Goal: Transaction & Acquisition: Download file/media

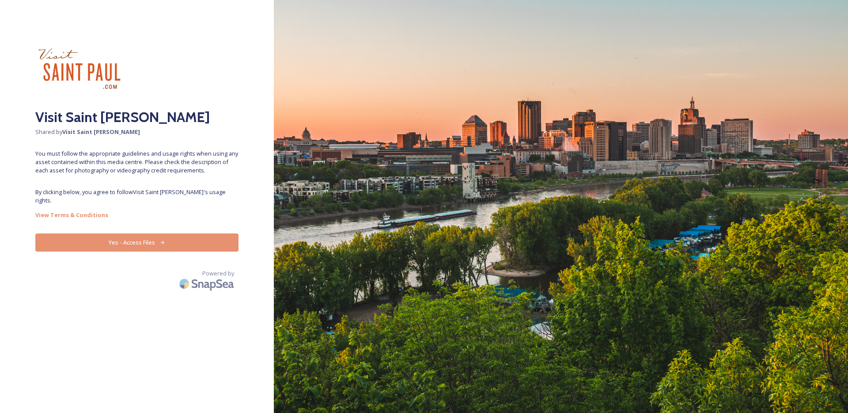
click at [164, 233] on button "Yes - Access Files" at bounding box center [136, 242] width 203 height 18
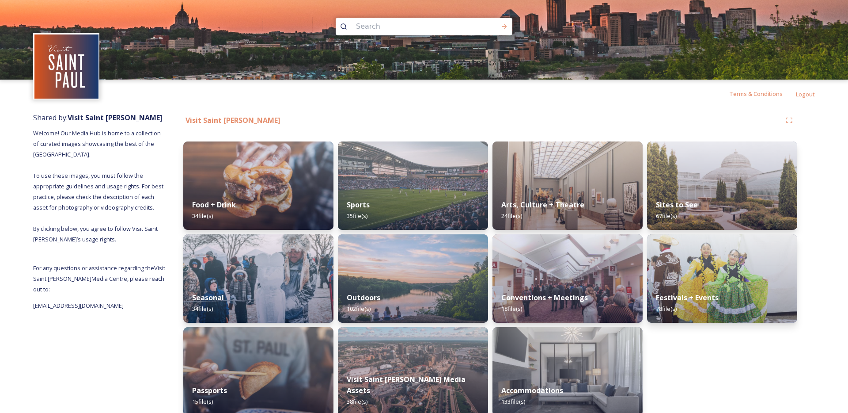
click at [415, 205] on div "Sports 35 file(s)" at bounding box center [413, 209] width 150 height 39
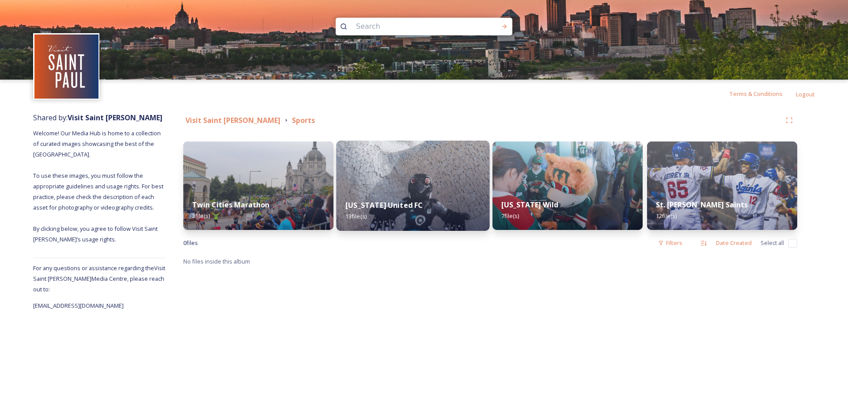
click at [415, 202] on strong "[US_STATE] United FC" at bounding box center [383, 205] width 77 height 10
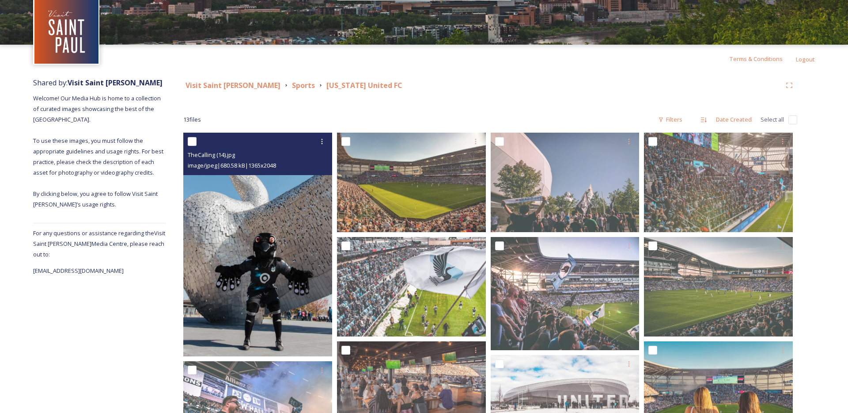
scroll to position [43, 0]
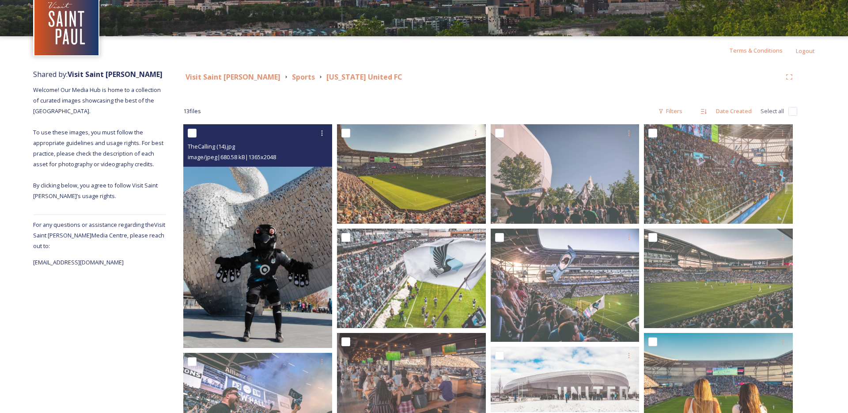
click at [253, 258] on img at bounding box center [257, 235] width 149 height 223
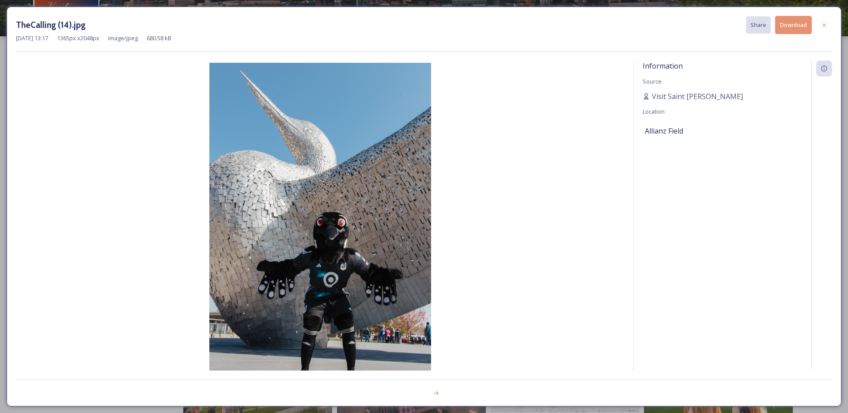
click at [801, 24] on button "Download" at bounding box center [793, 25] width 37 height 18
click at [822, 27] on icon at bounding box center [824, 25] width 7 height 7
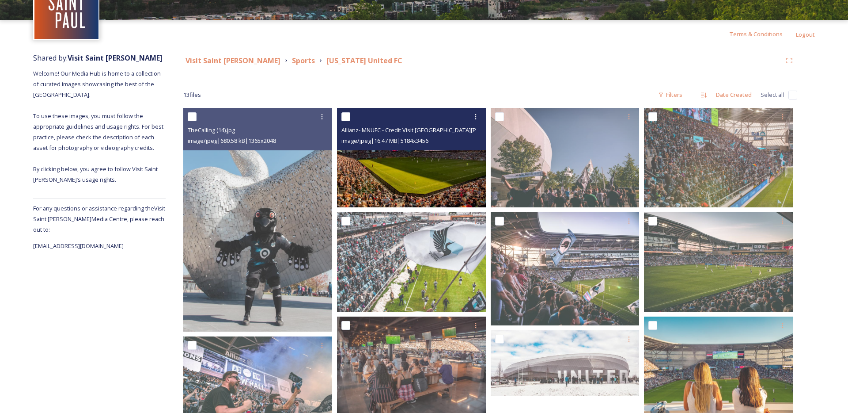
scroll to position [69, 0]
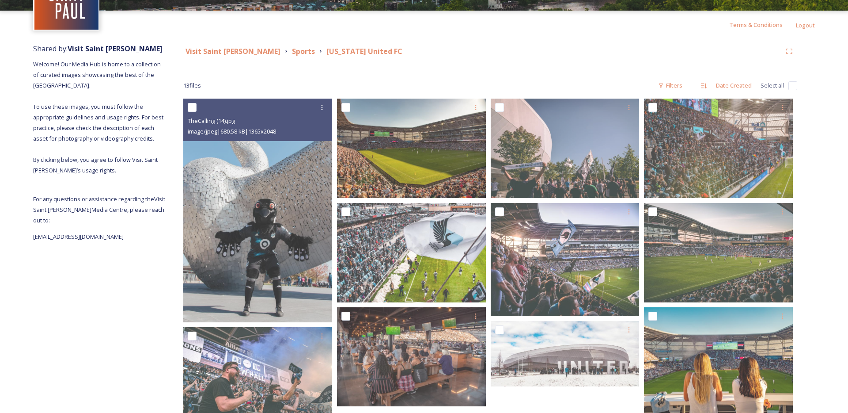
click at [465, 77] on div "13 file s Filters Date Created Select all" at bounding box center [490, 85] width 614 height 17
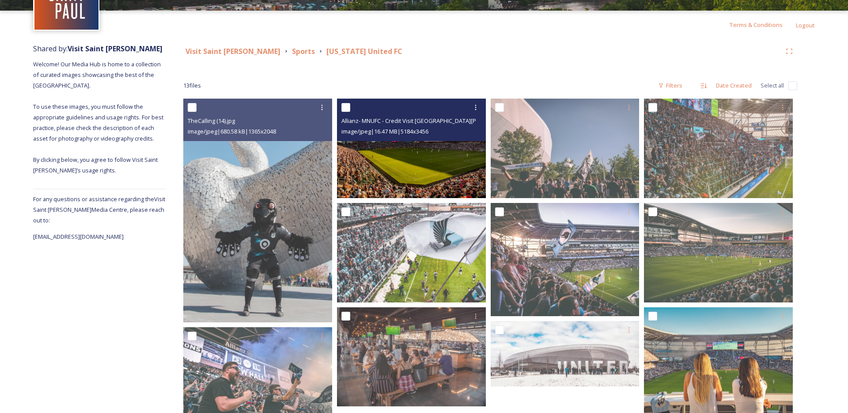
click at [425, 164] on img at bounding box center [411, 147] width 149 height 99
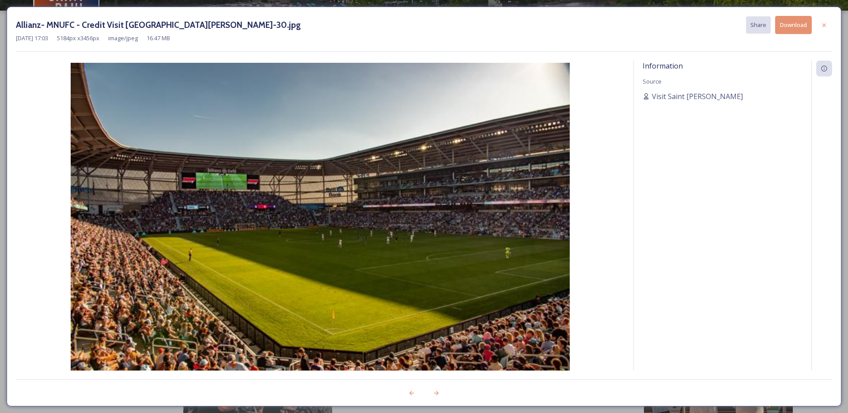
click at [789, 22] on button "Download" at bounding box center [793, 25] width 37 height 18
click at [445, 225] on img at bounding box center [320, 229] width 609 height 333
click at [822, 23] on icon at bounding box center [824, 25] width 7 height 7
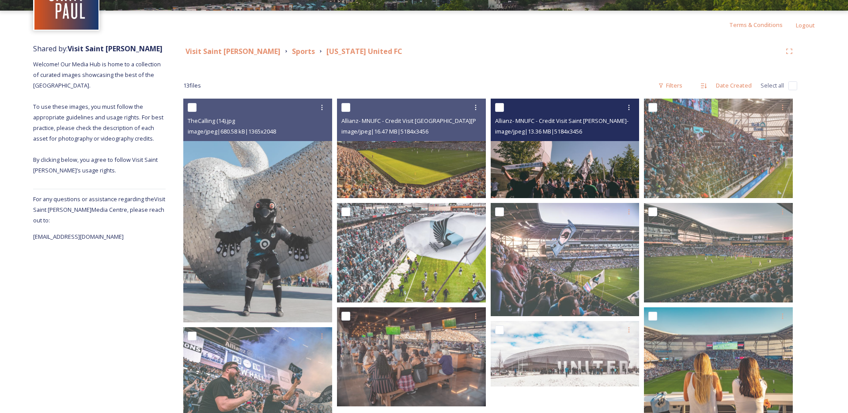
click at [590, 154] on img at bounding box center [565, 147] width 149 height 99
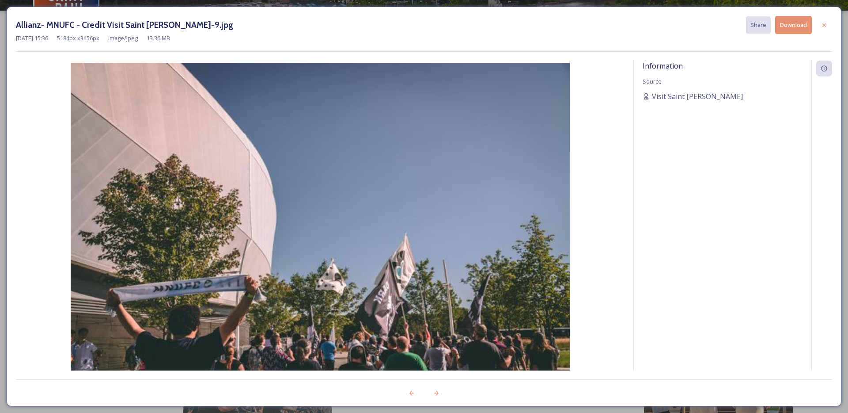
click at [802, 26] on button "Download" at bounding box center [793, 25] width 37 height 18
click at [405, 212] on img at bounding box center [320, 229] width 609 height 333
click at [823, 26] on icon at bounding box center [824, 25] width 7 height 7
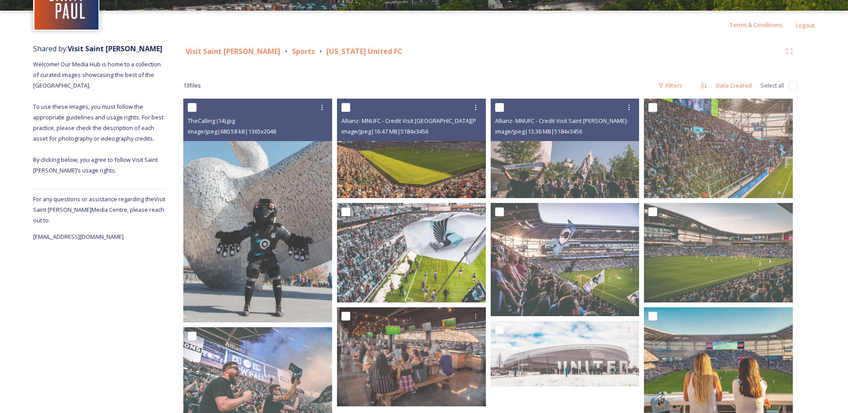
click at [813, 134] on div "Visit Saint [PERSON_NAME] Sports [US_STATE] United FC 13 file s Filters Date Cr…" at bounding box center [490, 346] width 649 height 615
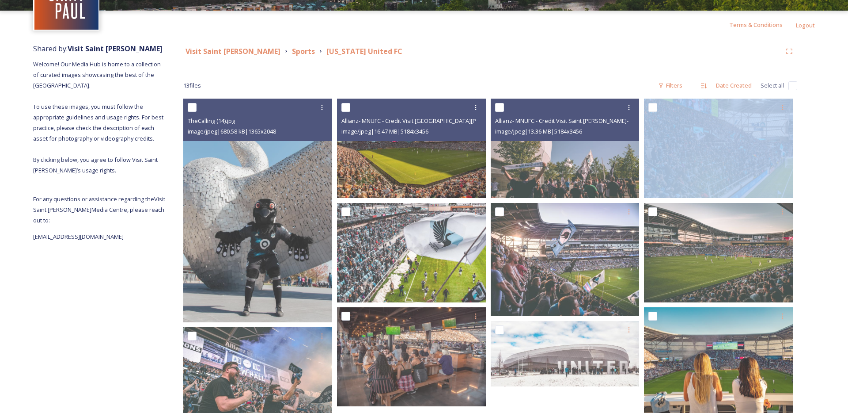
click at [813, 134] on div "Visit Saint [PERSON_NAME] Sports [US_STATE] United FC 13 file s Filters Date Cr…" at bounding box center [490, 346] width 649 height 615
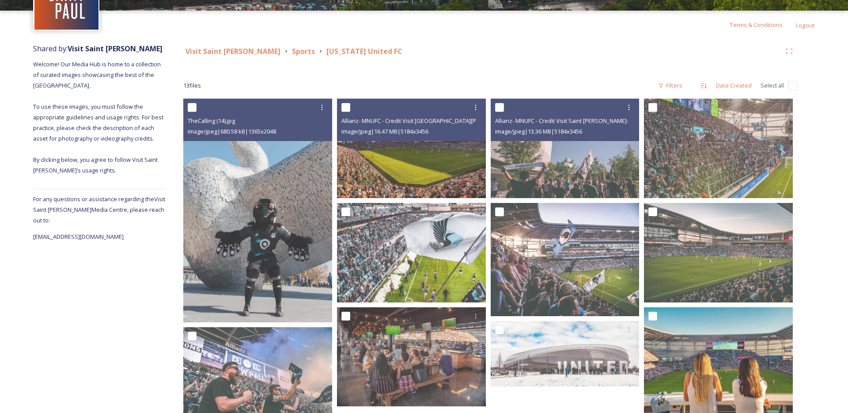
click at [612, 48] on div "Visit Saint [PERSON_NAME] Sports [US_STATE] United FC" at bounding box center [482, 51] width 598 height 11
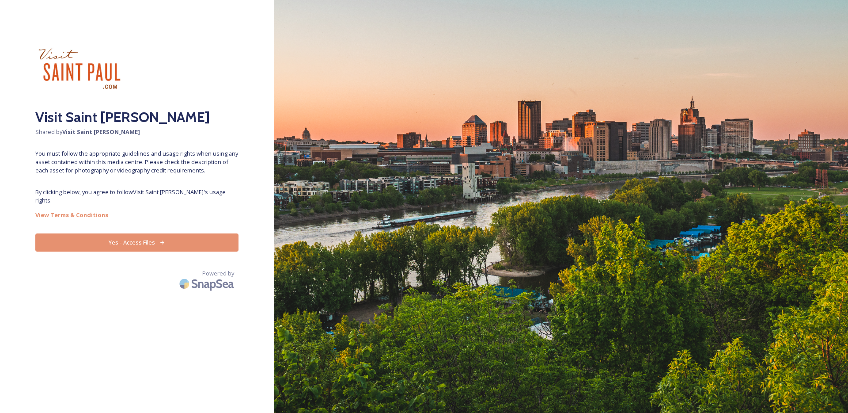
click at [172, 237] on button "Yes - Access Files" at bounding box center [136, 242] width 203 height 18
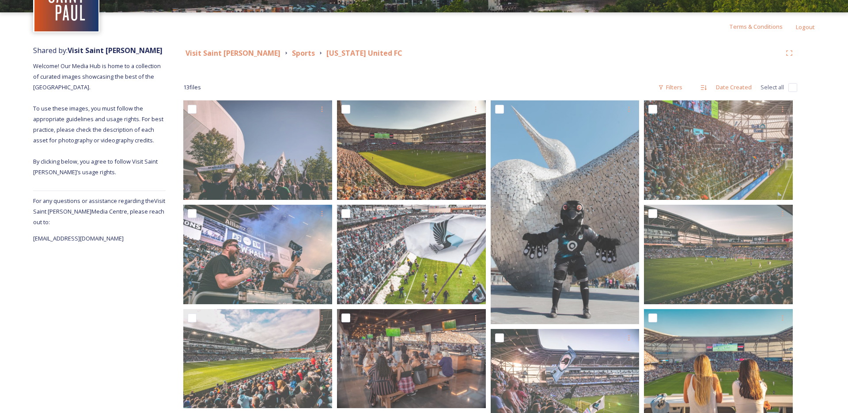
scroll to position [76, 0]
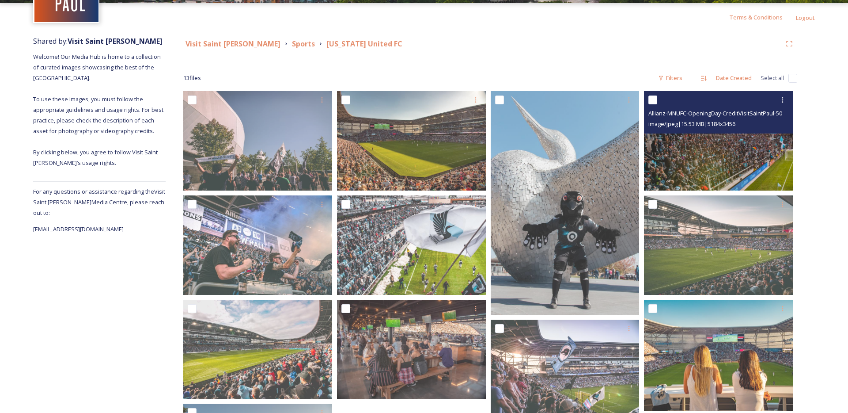
click at [742, 156] on img at bounding box center [718, 140] width 149 height 99
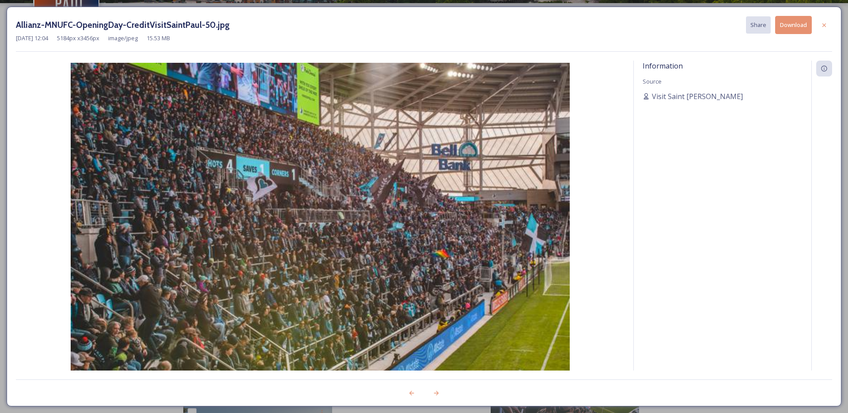
click at [794, 27] on button "Download" at bounding box center [793, 25] width 37 height 18
drag, startPoint x: 826, startPoint y: 32, endPoint x: 826, endPoint y: 27, distance: 4.9
click at [826, 32] on div at bounding box center [824, 25] width 16 height 16
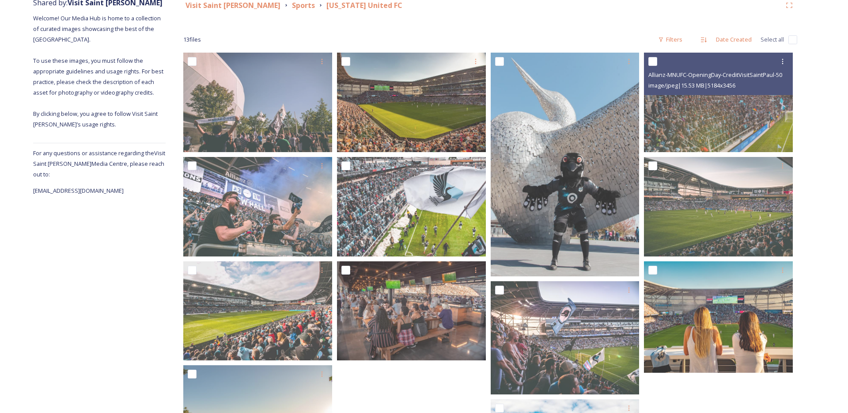
scroll to position [117, 0]
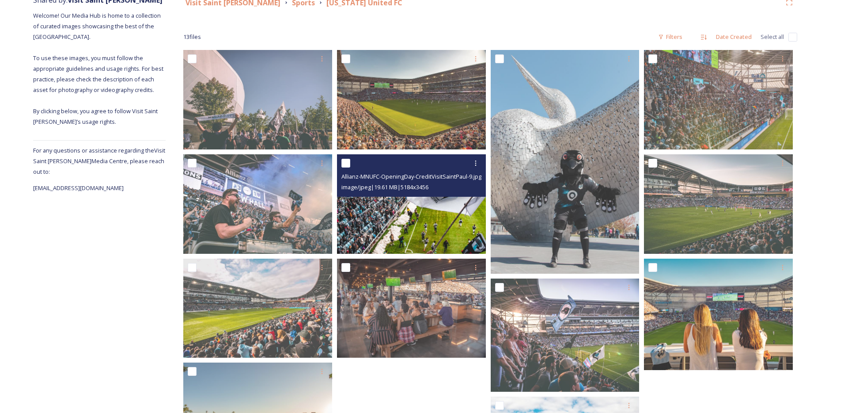
click at [449, 205] on img at bounding box center [411, 203] width 149 height 99
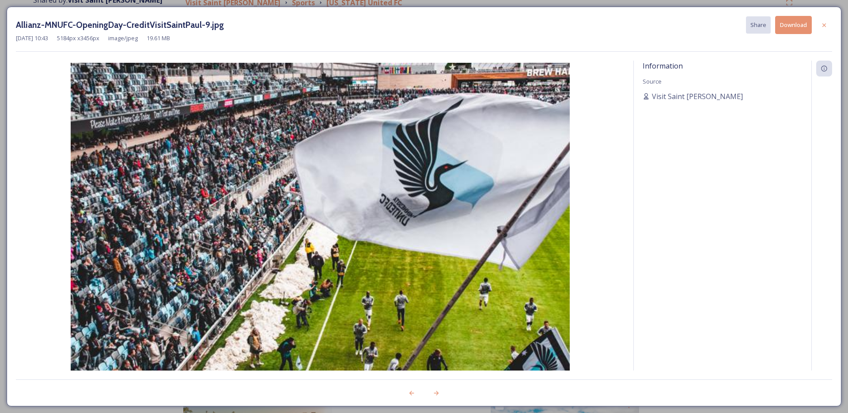
click at [792, 28] on button "Download" at bounding box center [793, 25] width 37 height 18
click at [411, 116] on img at bounding box center [320, 229] width 609 height 333
click at [822, 30] on div at bounding box center [824, 25] width 16 height 16
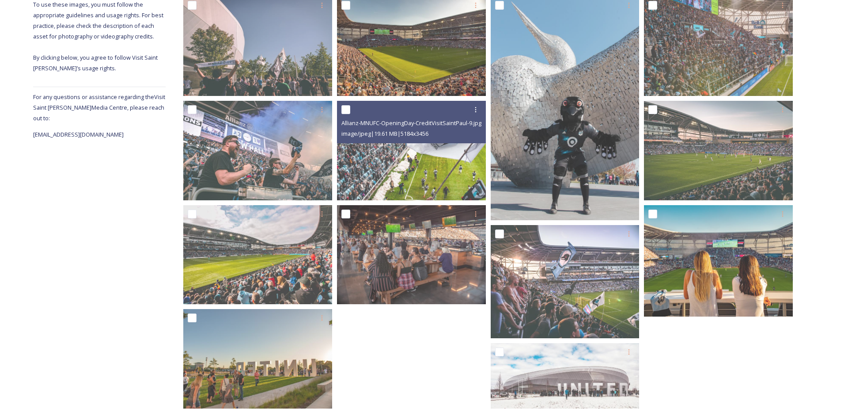
scroll to position [186, 0]
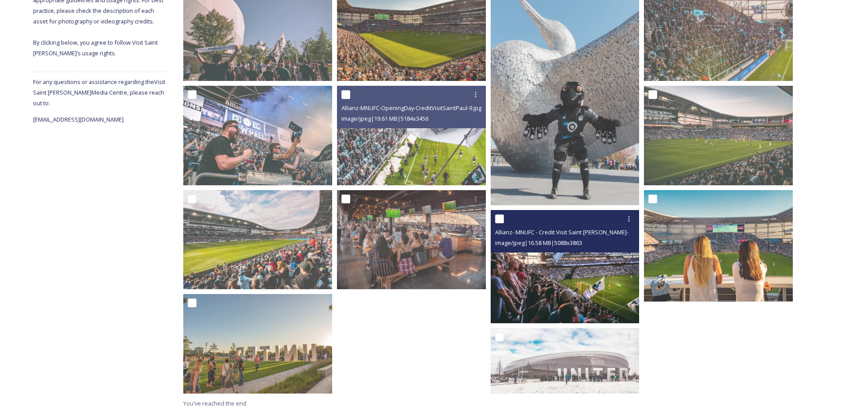
click at [587, 277] on img at bounding box center [565, 266] width 149 height 113
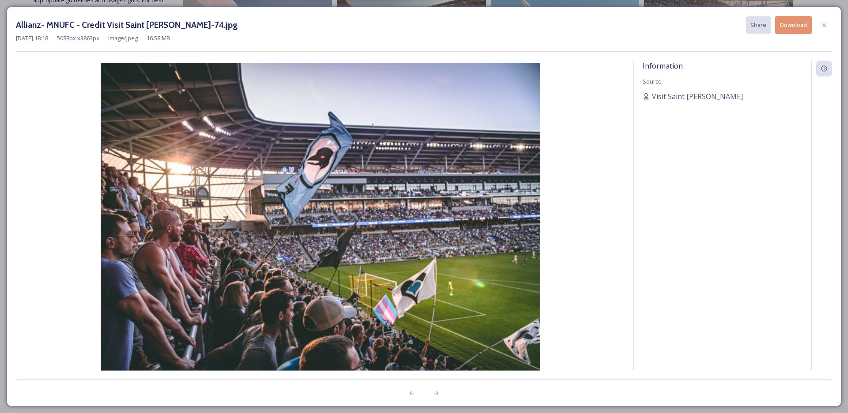
click at [791, 26] on button "Download" at bounding box center [793, 25] width 37 height 18
click at [823, 27] on icon at bounding box center [824, 25] width 7 height 7
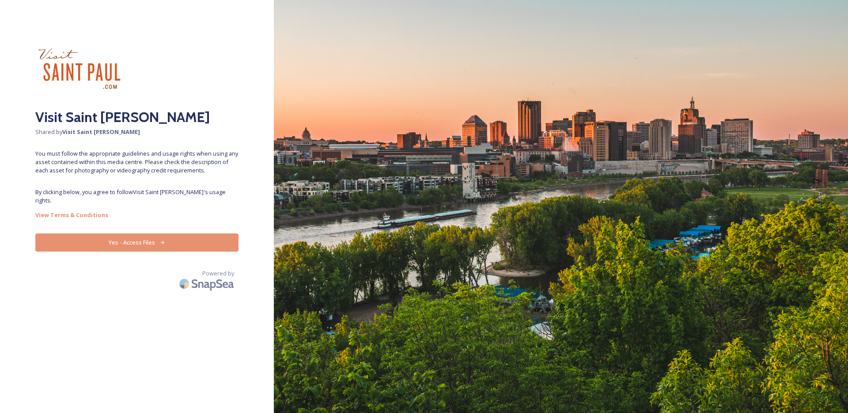
click at [147, 235] on button "Yes - Access Files" at bounding box center [136, 242] width 203 height 18
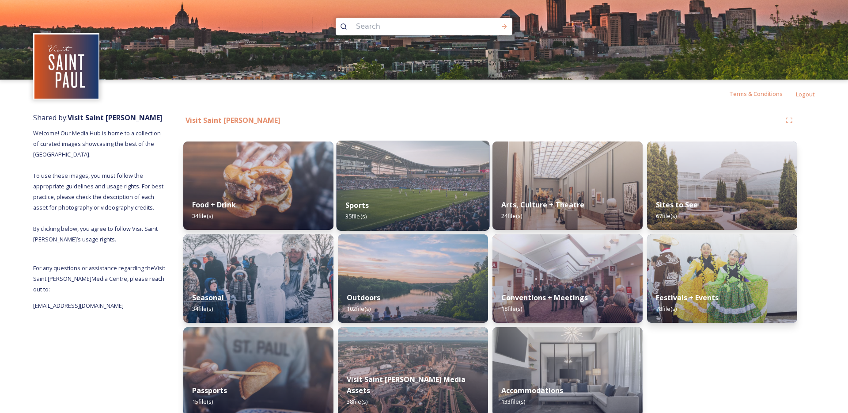
click at [436, 209] on div "Sports 35 file(s)" at bounding box center [413, 210] width 153 height 40
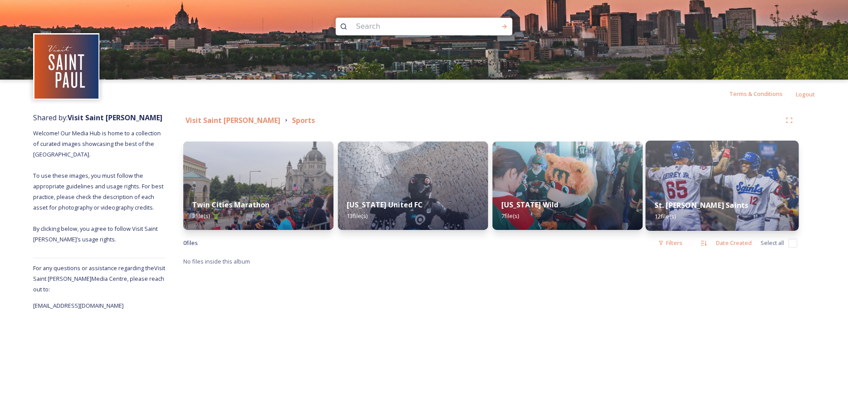
click at [683, 205] on strong "St. [PERSON_NAME] Saints" at bounding box center [702, 205] width 94 height 10
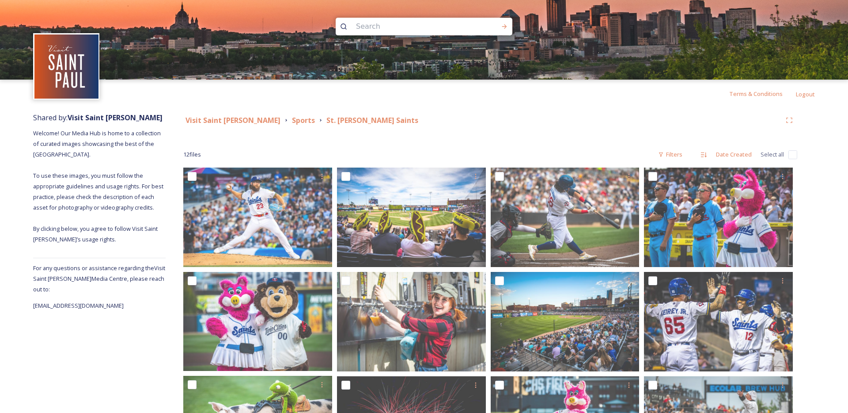
scroll to position [82, 0]
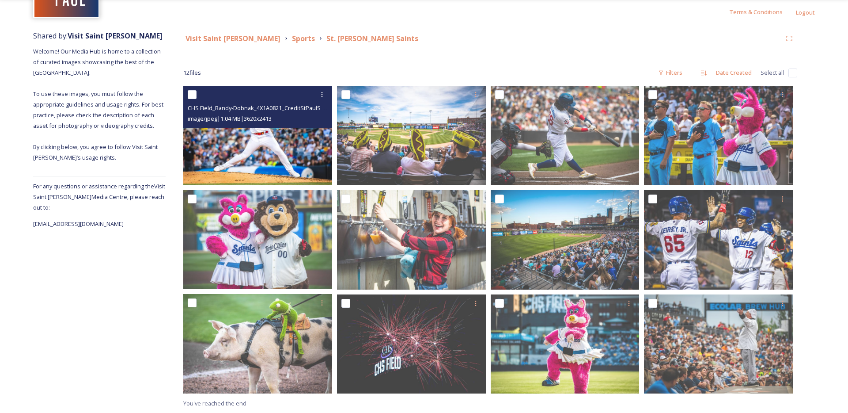
click at [277, 151] on img at bounding box center [257, 135] width 149 height 99
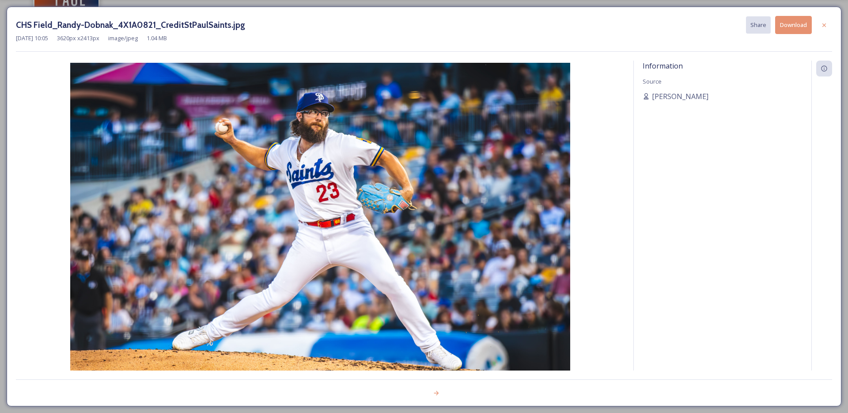
click at [792, 28] on button "Download" at bounding box center [793, 25] width 37 height 18
click at [369, 231] on img at bounding box center [320, 229] width 609 height 333
click at [822, 23] on icon at bounding box center [824, 25] width 7 height 7
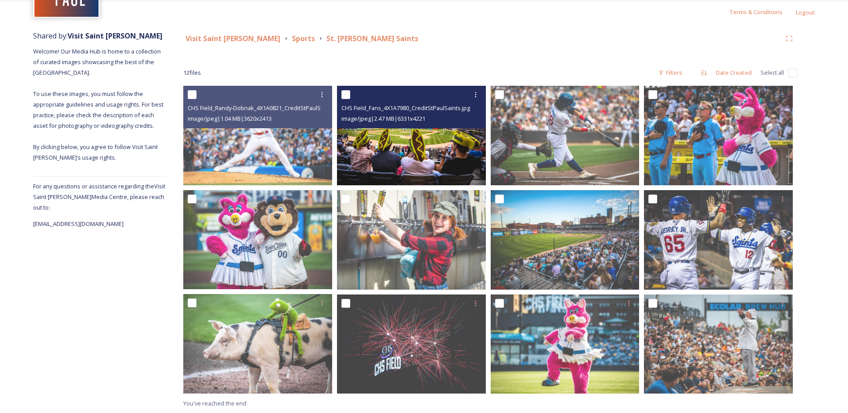
click at [441, 141] on img at bounding box center [411, 135] width 149 height 99
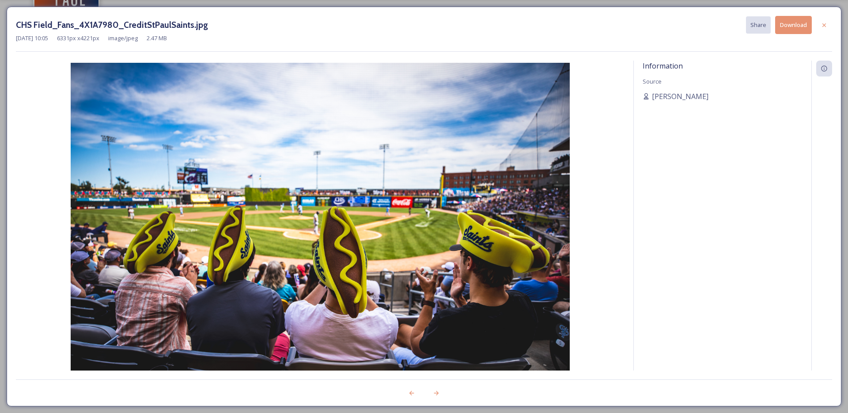
click at [785, 25] on button "Download" at bounding box center [793, 25] width 37 height 18
click at [823, 24] on icon at bounding box center [824, 25] width 7 height 7
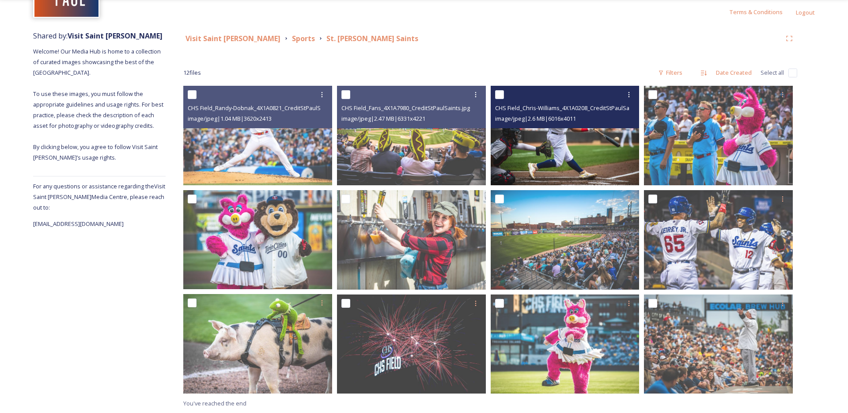
click at [622, 137] on img at bounding box center [565, 135] width 149 height 99
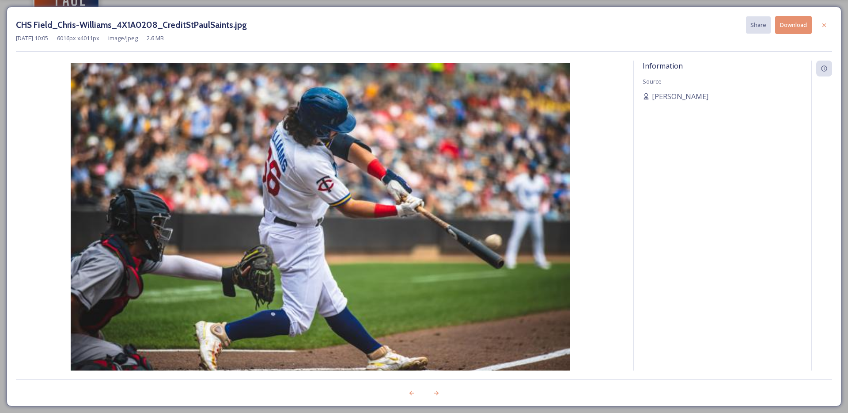
click at [796, 31] on button "Download" at bounding box center [793, 25] width 37 height 18
click at [829, 26] on div at bounding box center [824, 25] width 16 height 16
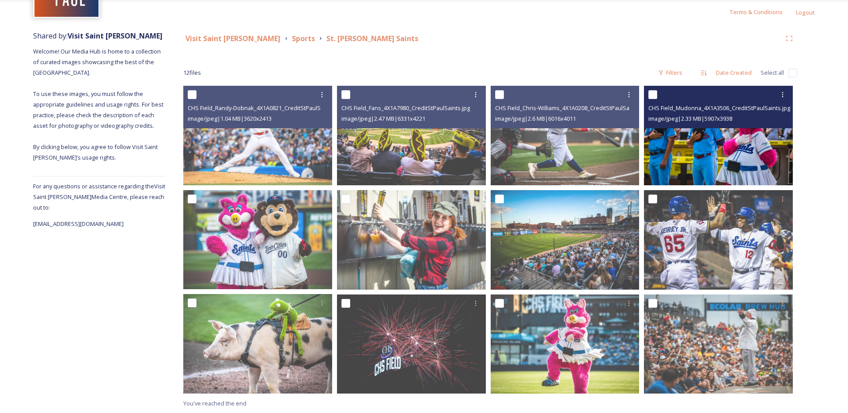
click at [728, 135] on img at bounding box center [718, 135] width 149 height 99
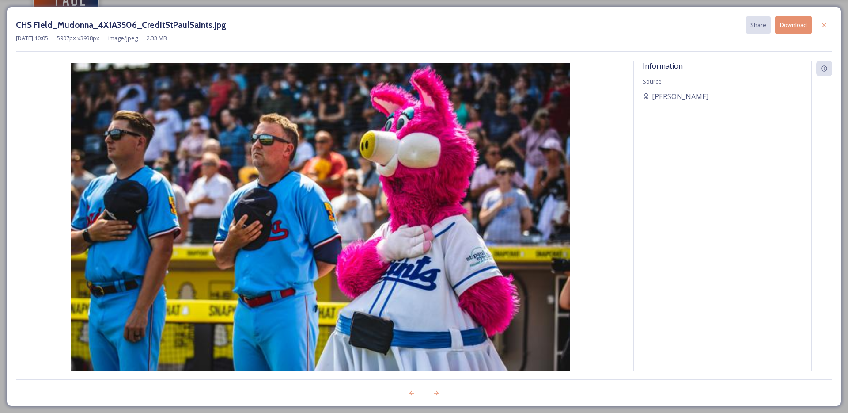
click at [793, 33] on button "Download" at bounding box center [793, 25] width 37 height 18
click at [823, 26] on icon at bounding box center [824, 25] width 7 height 7
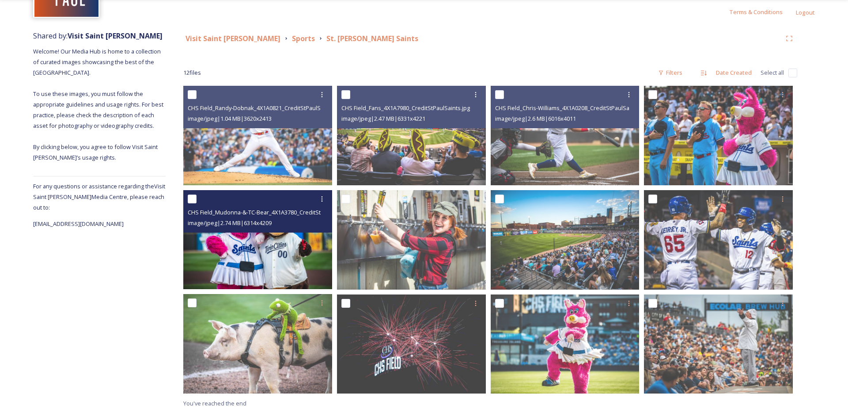
click at [284, 273] on img at bounding box center [257, 239] width 149 height 99
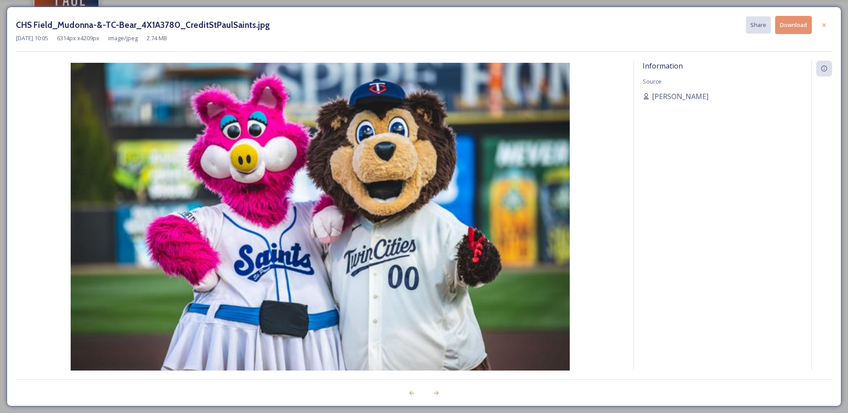
click at [796, 25] on button "Download" at bounding box center [793, 25] width 37 height 18
drag, startPoint x: 831, startPoint y: 25, endPoint x: 825, endPoint y: 33, distance: 10.0
click at [831, 26] on div at bounding box center [824, 25] width 16 height 16
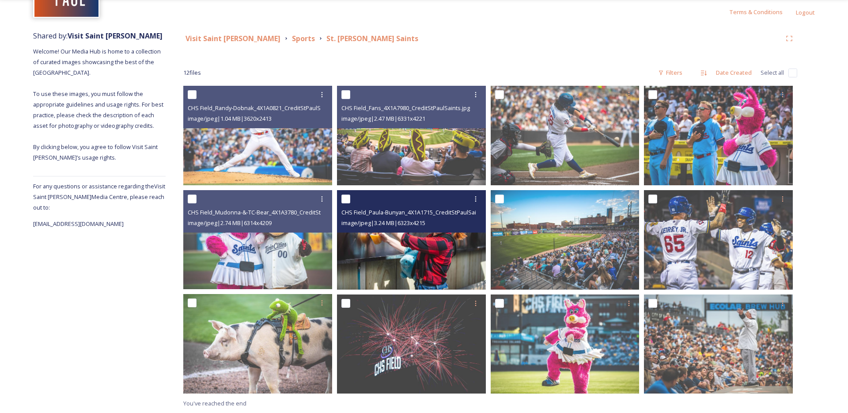
click at [420, 234] on img at bounding box center [411, 239] width 149 height 99
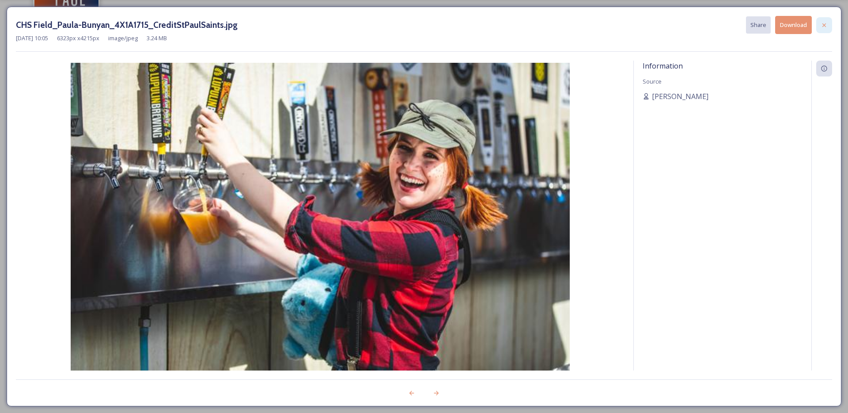
click at [825, 27] on icon at bounding box center [824, 25] width 7 height 7
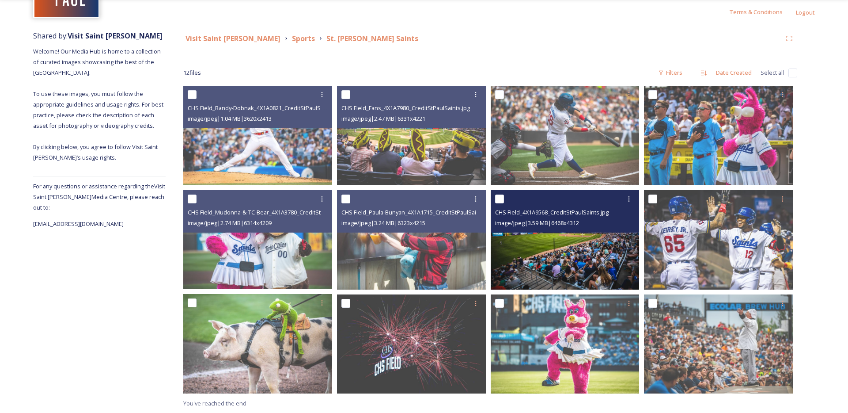
click at [604, 240] on img at bounding box center [565, 239] width 149 height 99
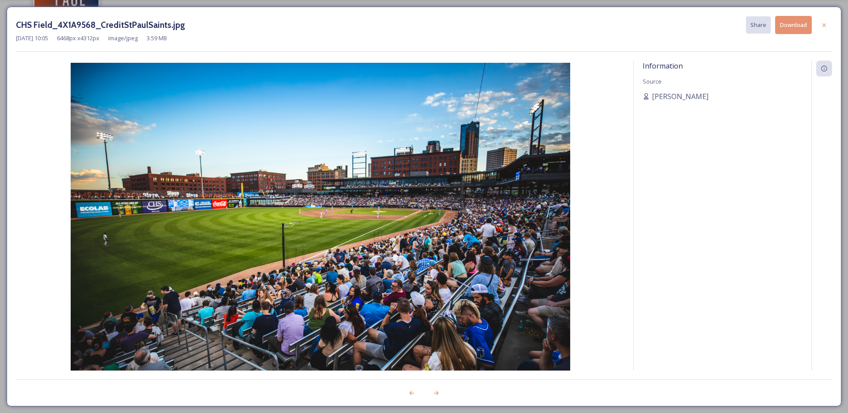
click at [785, 29] on button "Download" at bounding box center [793, 25] width 37 height 18
click at [823, 23] on icon at bounding box center [824, 25] width 7 height 7
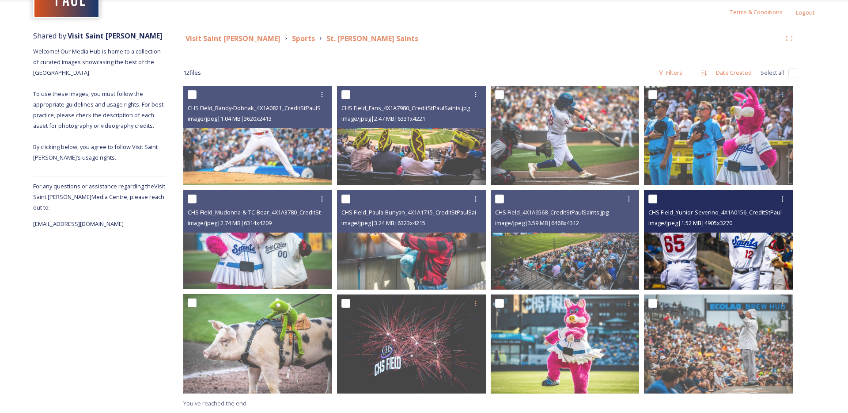
click at [754, 247] on img at bounding box center [718, 239] width 149 height 99
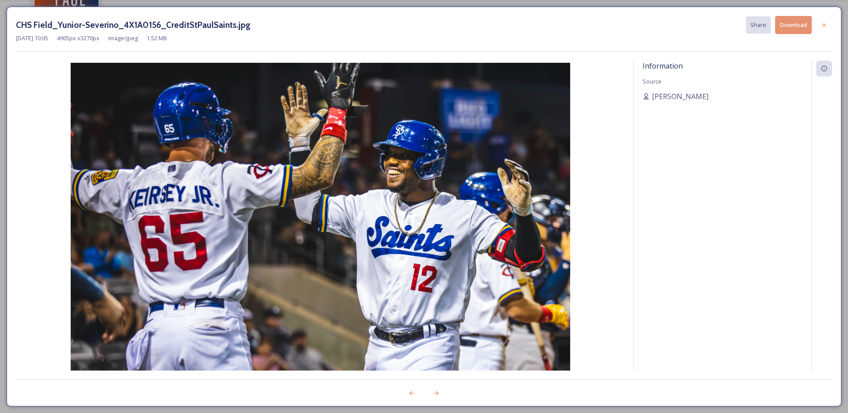
click at [795, 27] on button "Download" at bounding box center [793, 25] width 37 height 18
click at [825, 24] on icon at bounding box center [824, 25] width 4 height 4
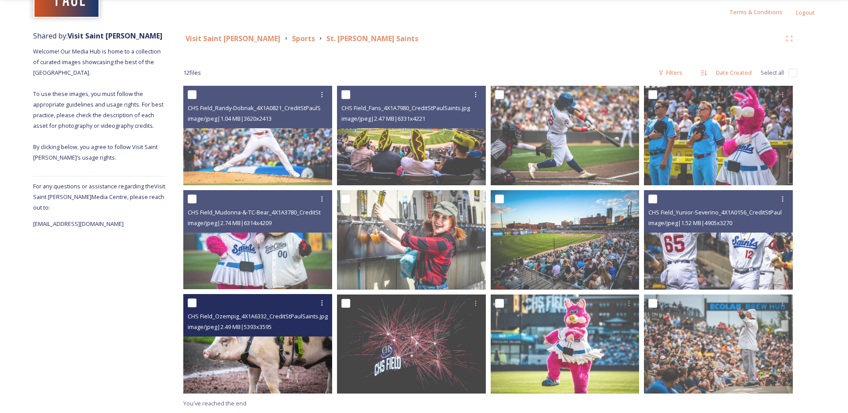
click at [262, 360] on img at bounding box center [257, 343] width 149 height 99
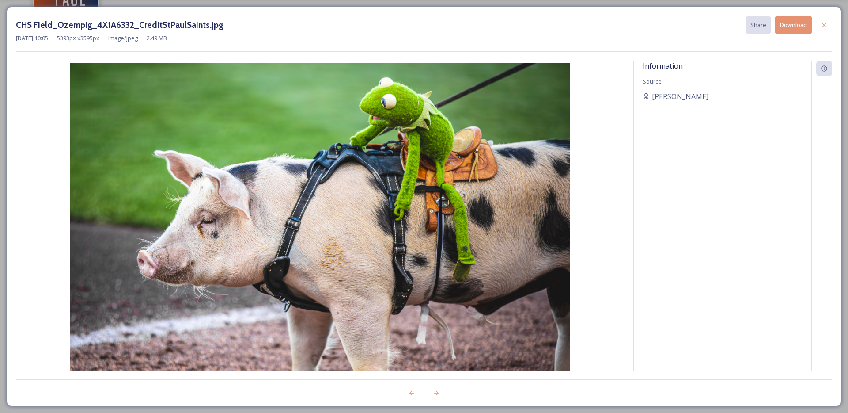
click at [825, 25] on icon at bounding box center [824, 25] width 7 height 7
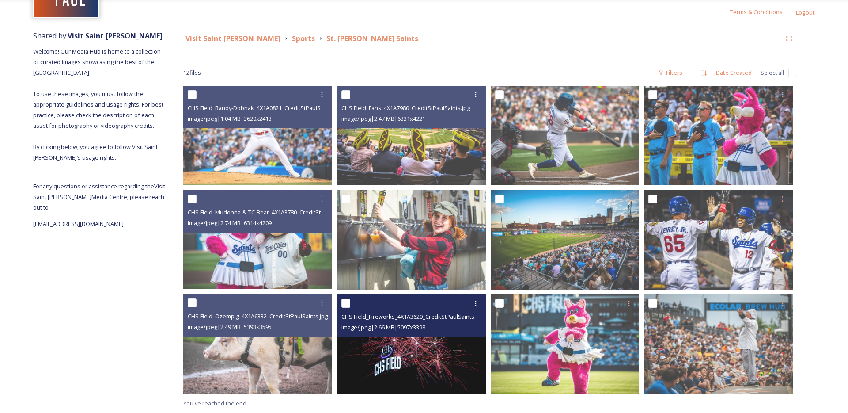
click at [444, 370] on img at bounding box center [411, 343] width 149 height 99
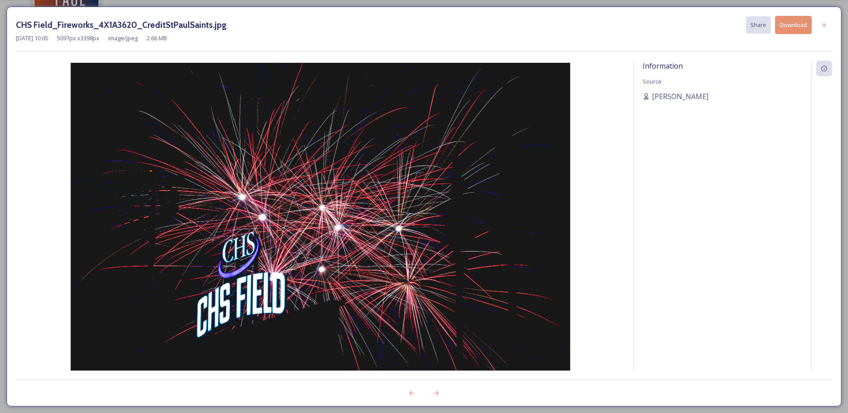
click at [827, 29] on div at bounding box center [824, 25] width 16 height 16
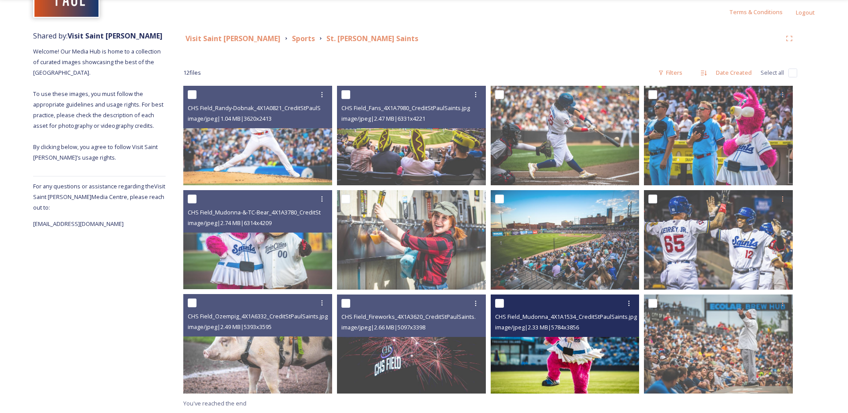
click at [604, 357] on img at bounding box center [565, 343] width 149 height 99
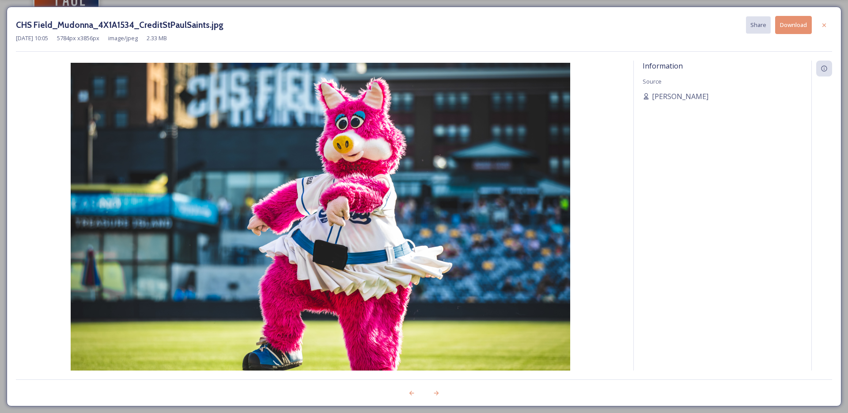
click at [803, 23] on button "Download" at bounding box center [793, 25] width 37 height 18
click at [447, 168] on img at bounding box center [320, 229] width 609 height 333
click at [828, 20] on div at bounding box center [824, 25] width 16 height 16
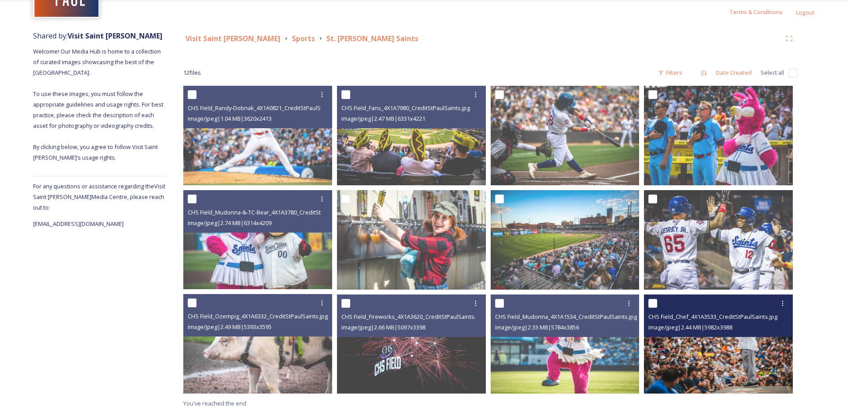
click at [764, 360] on img at bounding box center [718, 343] width 149 height 99
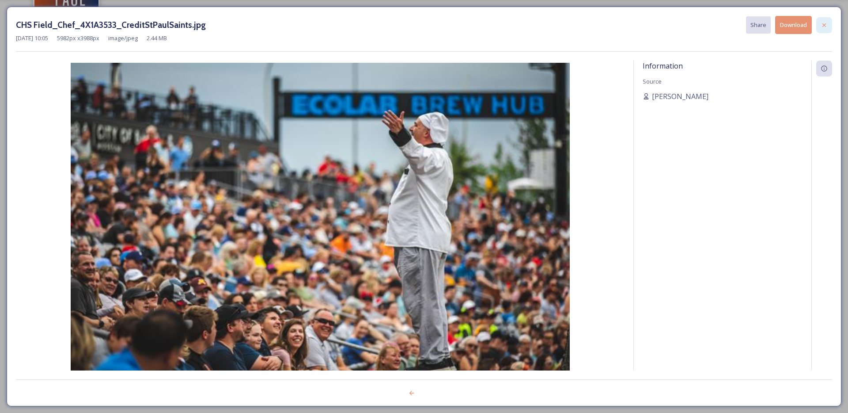
click at [826, 29] on div at bounding box center [824, 25] width 16 height 16
